Goal: Check status: Check status

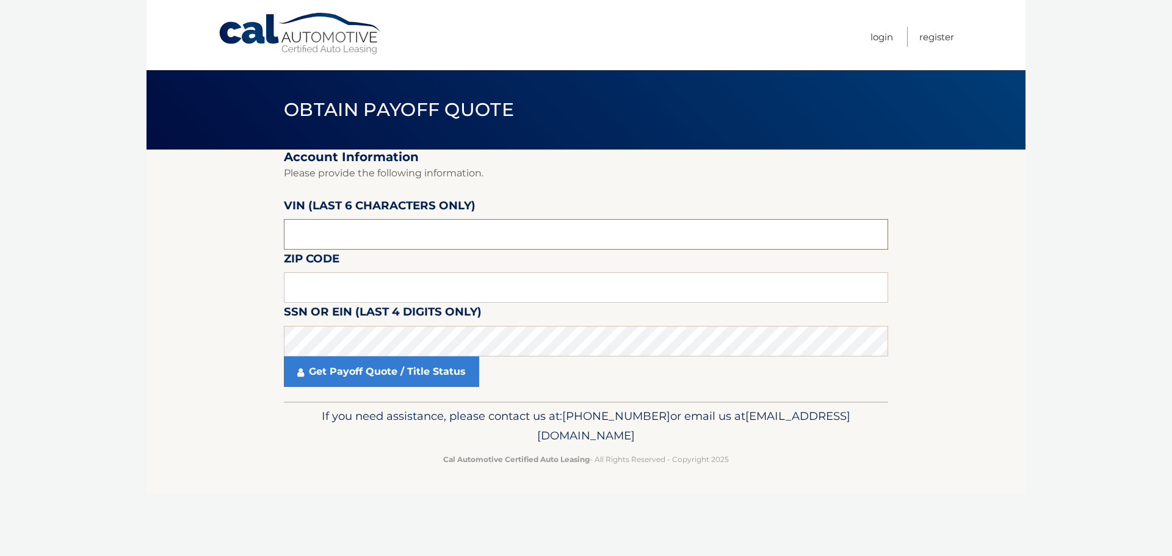
click at [363, 234] on input "text" at bounding box center [586, 234] width 605 height 31
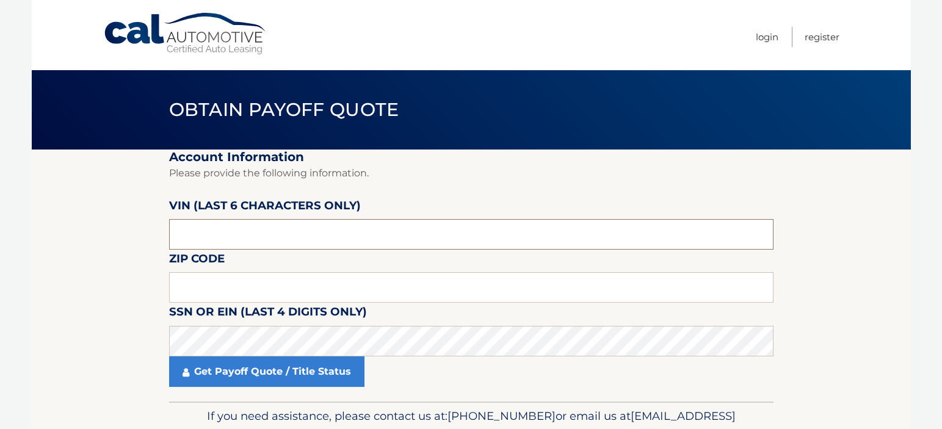
click at [258, 232] on input "text" at bounding box center [471, 234] width 605 height 31
type input "196137"
type input "15226"
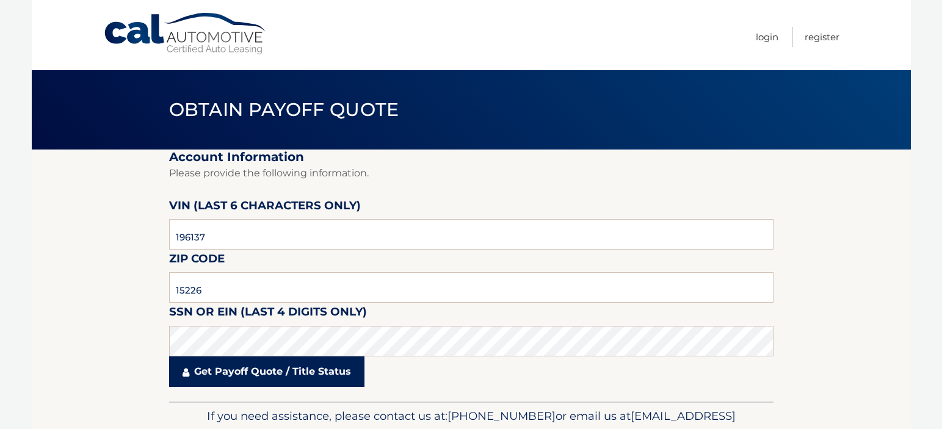
click at [275, 378] on link "Get Payoff Quote / Title Status" at bounding box center [266, 372] width 195 height 31
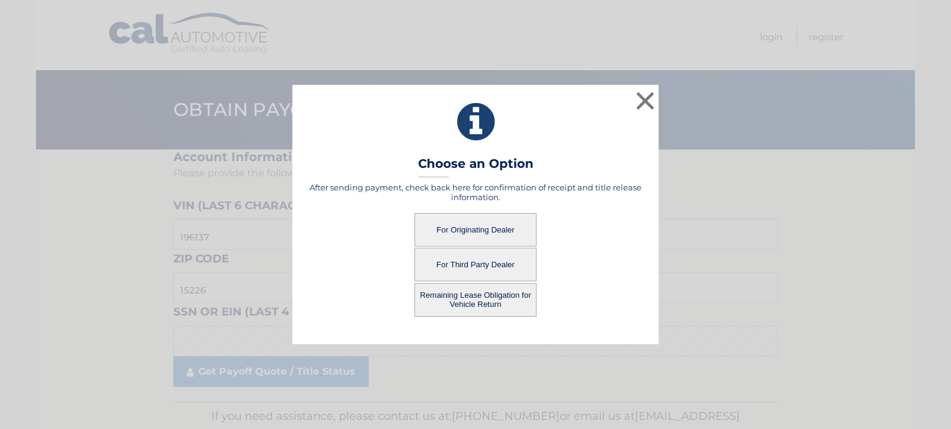
click at [501, 266] on button "For Third Party Dealer" at bounding box center [476, 265] width 122 height 34
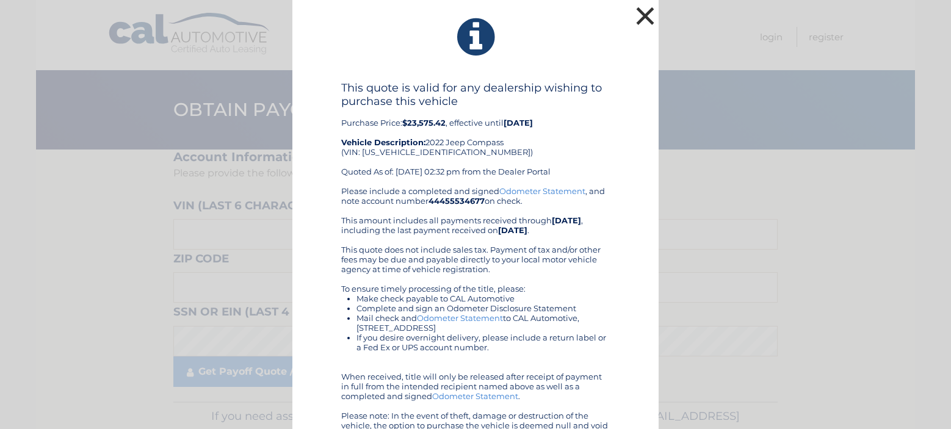
click at [637, 15] on button "×" at bounding box center [645, 16] width 24 height 24
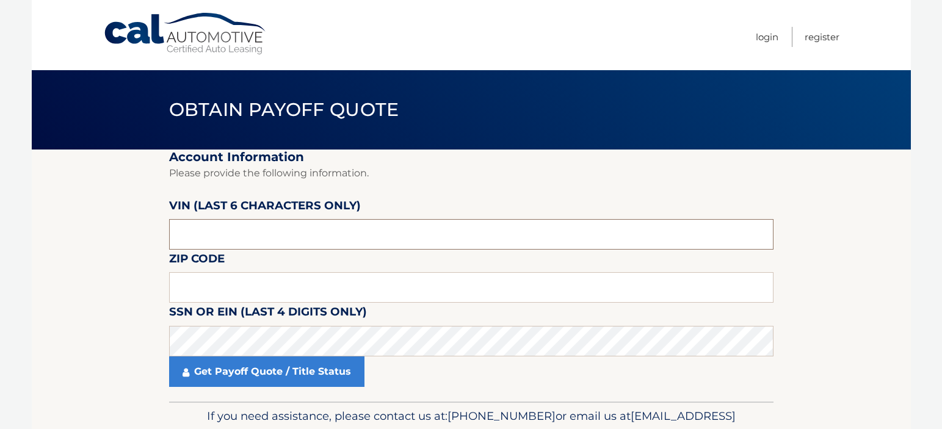
click at [396, 241] on input "text" at bounding box center [471, 234] width 605 height 31
click at [404, 238] on input "text" at bounding box center [471, 234] width 605 height 31
type input "196137"
click at [213, 285] on input "text" at bounding box center [471, 287] width 605 height 31
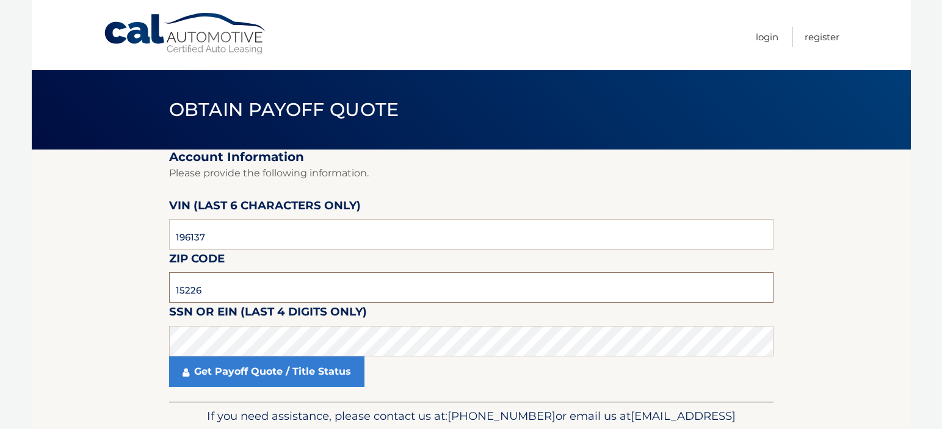
type input "15226"
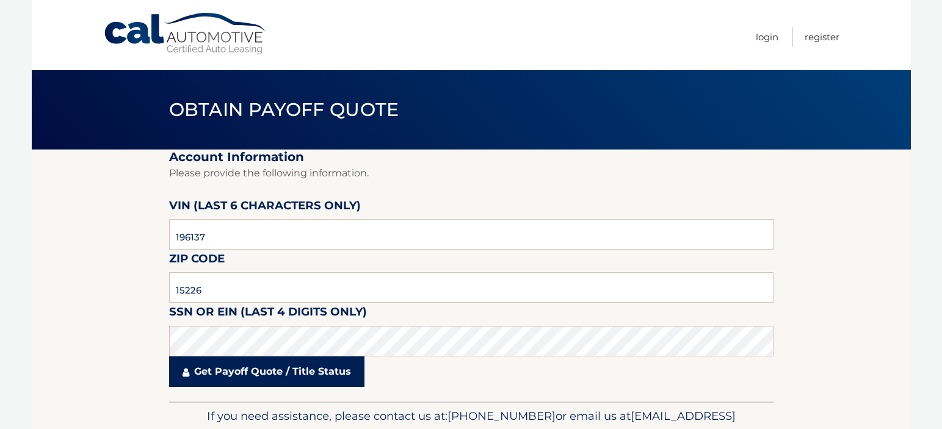
click at [233, 366] on link "Get Payoff Quote / Title Status" at bounding box center [266, 372] width 195 height 31
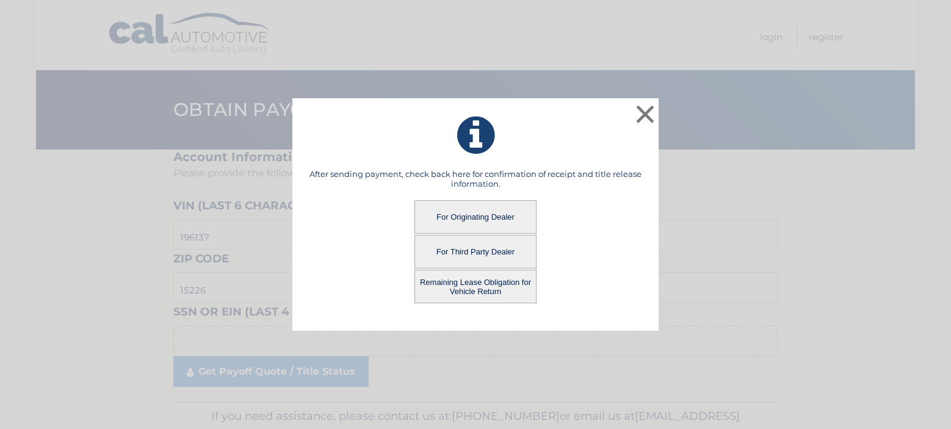
click at [463, 294] on button "Remaining Lease Obligation for Vehicle Return" at bounding box center [476, 287] width 122 height 34
click at [468, 288] on button "Remaining Lease Obligation for Vehicle Return" at bounding box center [476, 287] width 122 height 34
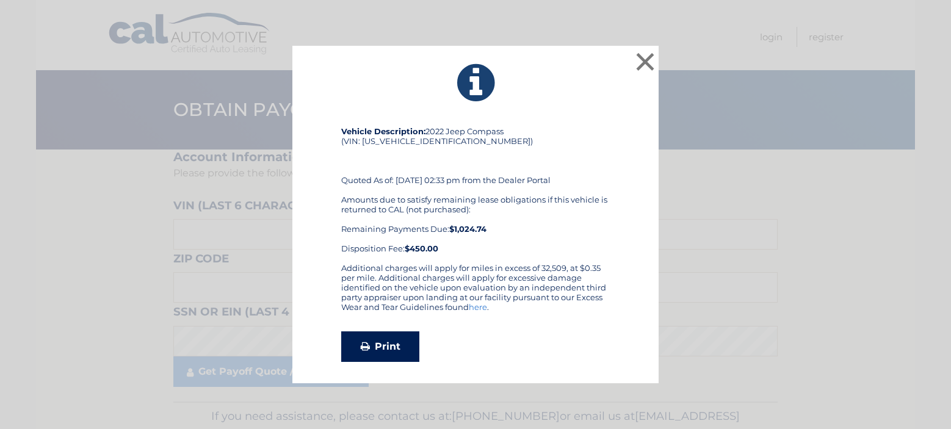
click at [394, 352] on link "Print" at bounding box center [380, 347] width 78 height 31
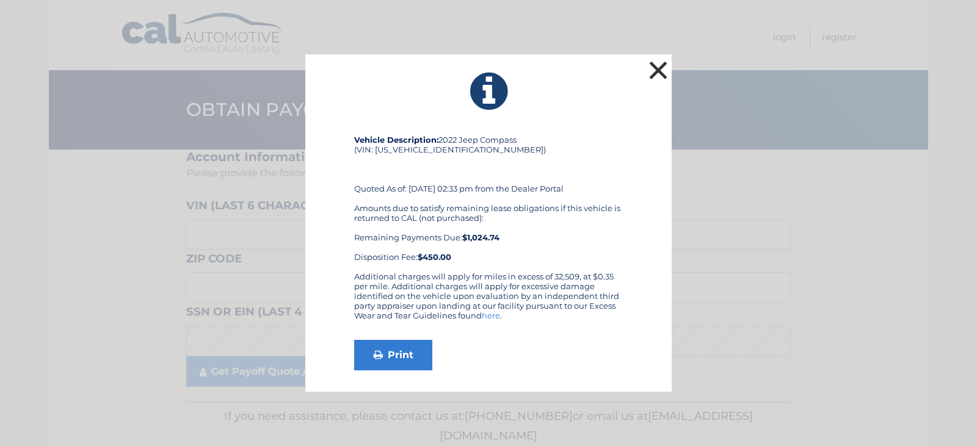
click at [652, 70] on button "×" at bounding box center [658, 70] width 24 height 24
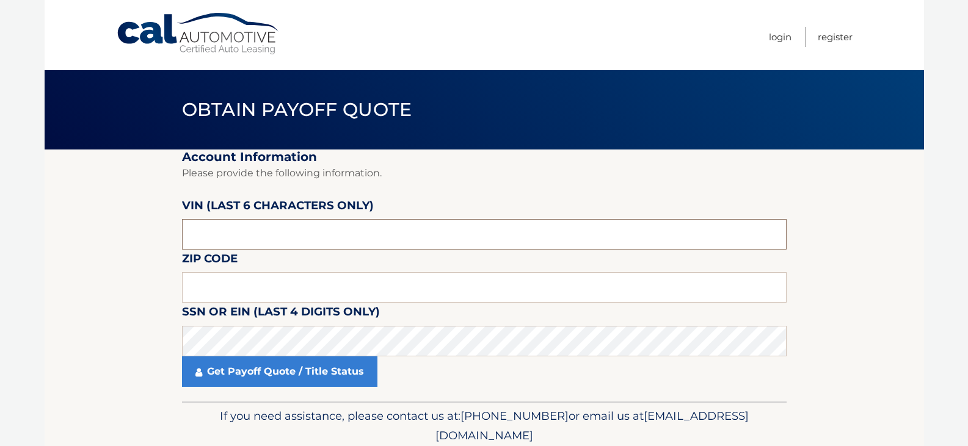
click at [285, 228] on input "text" at bounding box center [484, 234] width 605 height 31
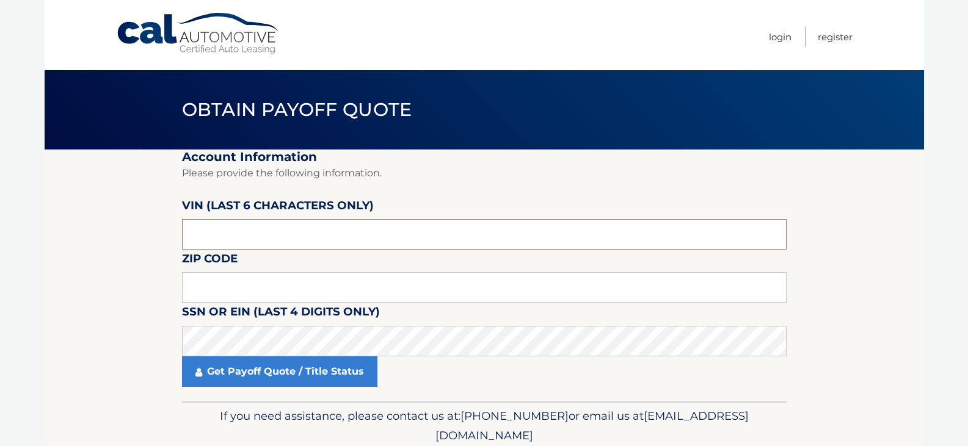
click at [285, 228] on input "text" at bounding box center [484, 234] width 605 height 31
click at [280, 242] on input "text" at bounding box center [484, 234] width 605 height 31
type input "196137"
type input "15226"
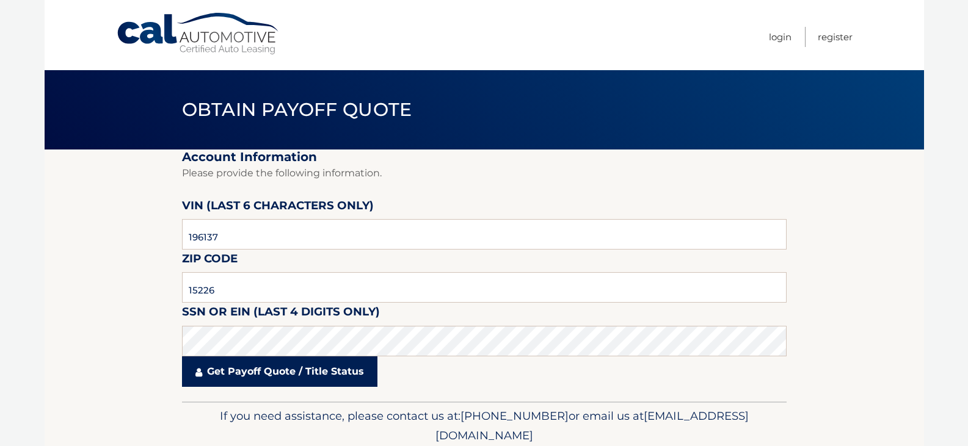
click at [264, 372] on link "Get Payoff Quote / Title Status" at bounding box center [279, 372] width 195 height 31
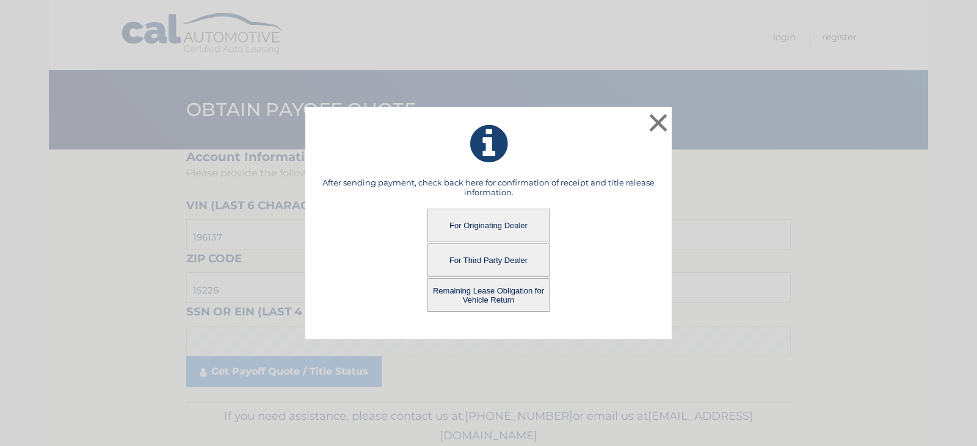
click at [484, 227] on button "For Originating Dealer" at bounding box center [488, 226] width 122 height 34
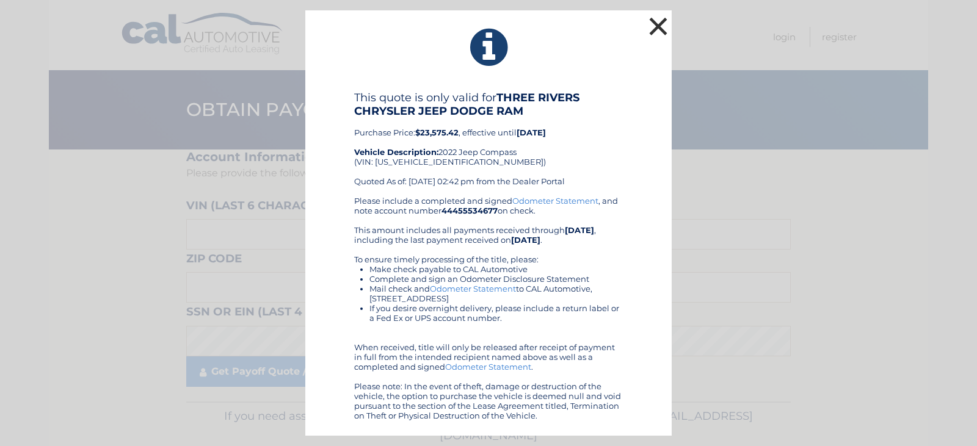
click at [660, 26] on button "×" at bounding box center [658, 26] width 24 height 24
